Goal: Transaction & Acquisition: Obtain resource

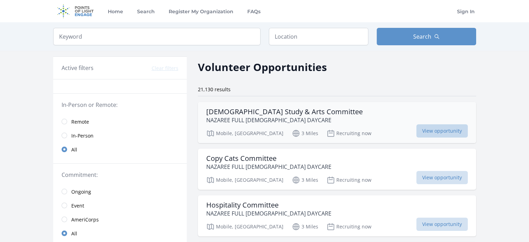
click at [416, 127] on span "View opportunity" at bounding box center [441, 130] width 51 height 13
click at [65, 119] on input "radio" at bounding box center [65, 122] width 6 height 6
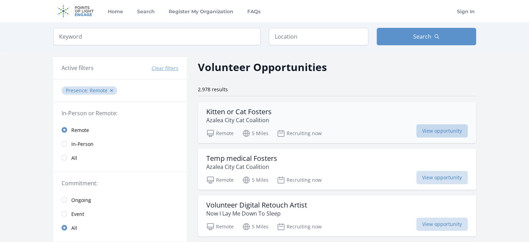
click at [433, 124] on span "View opportunity" at bounding box center [441, 130] width 51 height 13
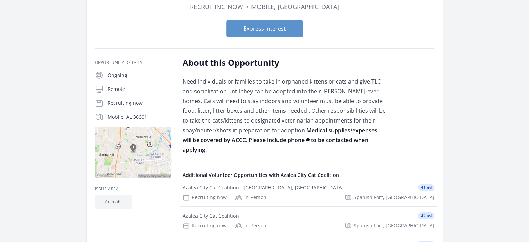
scroll to position [139, 0]
